Goal: Navigation & Orientation: Find specific page/section

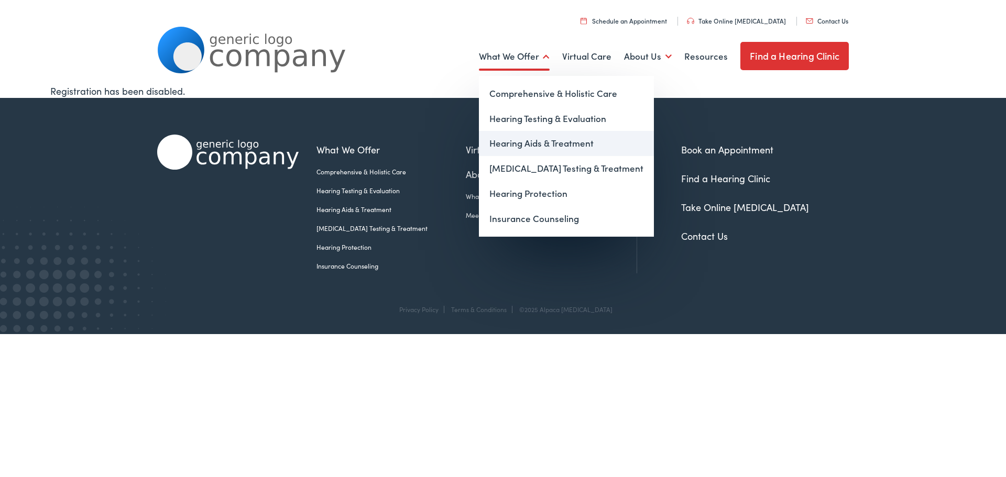
click at [538, 146] on link "Hearing Aids & Treatment" at bounding box center [566, 143] width 175 height 25
